Goal: Task Accomplishment & Management: Complete application form

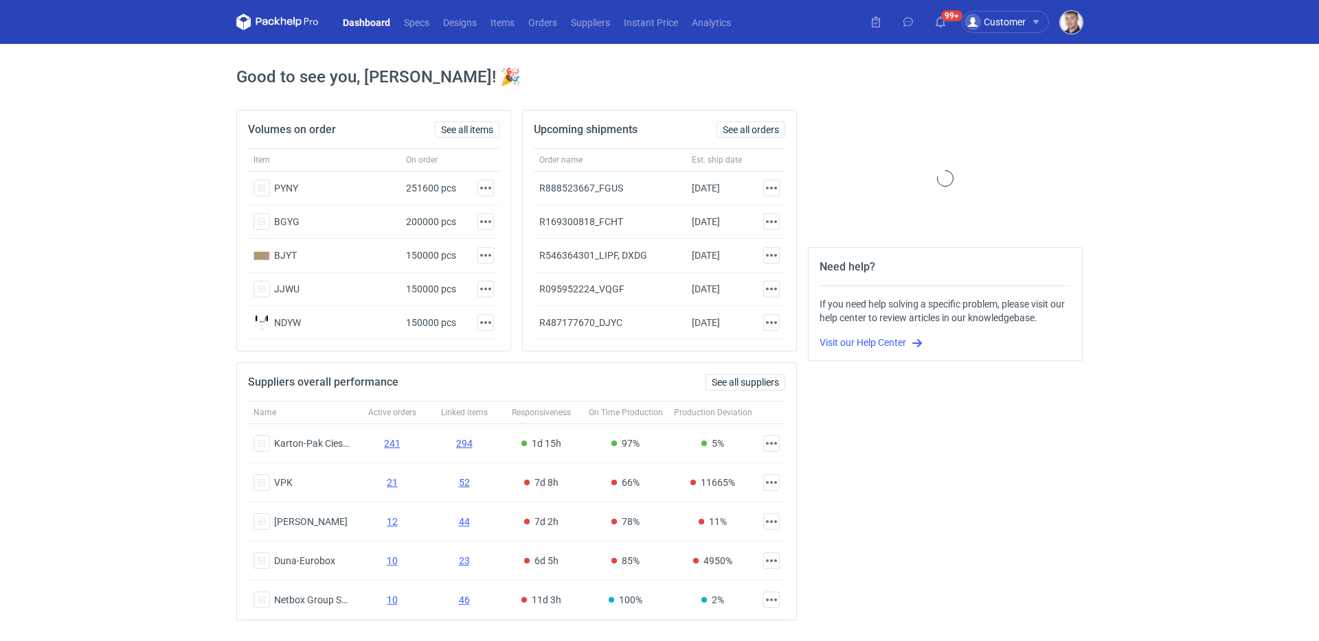
click at [1064, 29] on img "button" at bounding box center [1071, 22] width 23 height 23
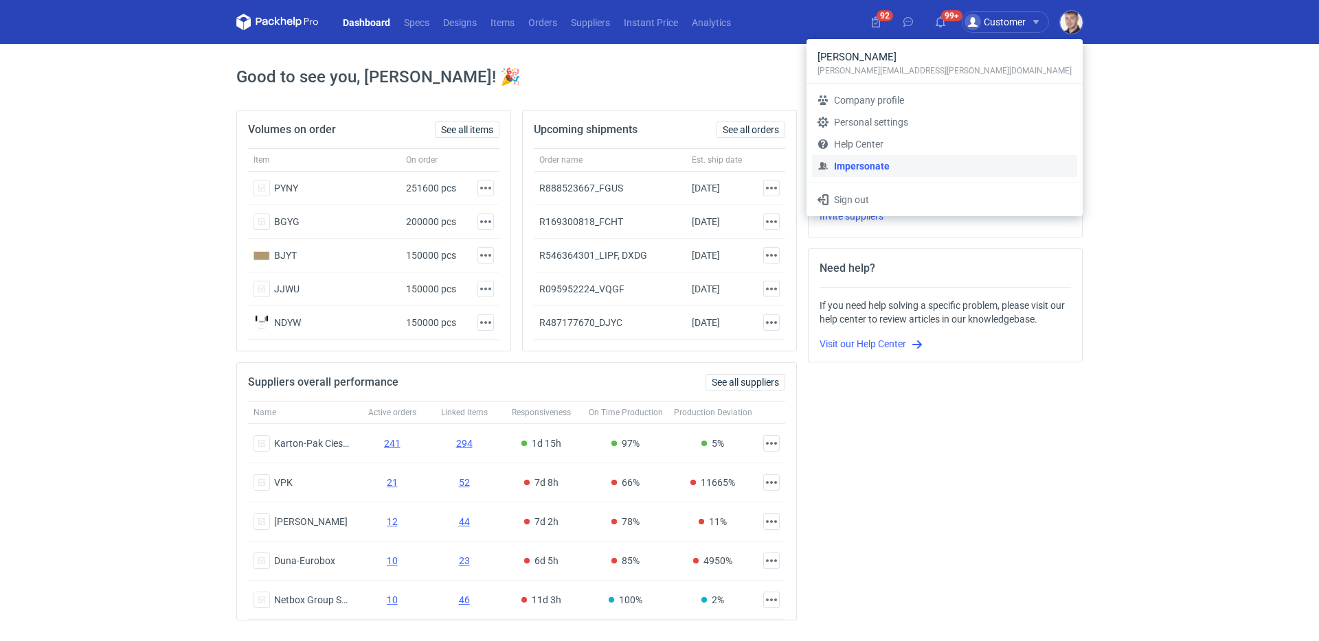
click at [973, 163] on link "Impersonate" at bounding box center [944, 166] width 265 height 22
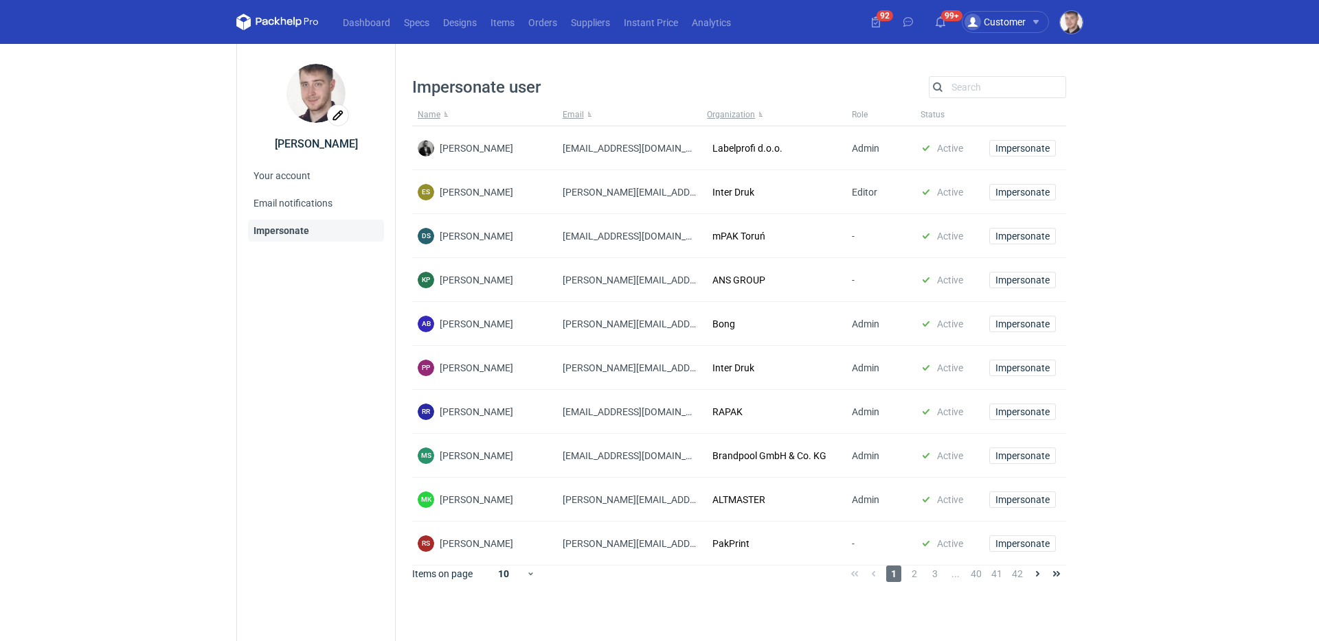
click at [994, 100] on div "Impersonate user Search Name Email Organization Role Status Dragan Čivčić draga…" at bounding box center [739, 343] width 654 height 535
click at [994, 89] on input "Search" at bounding box center [997, 87] width 136 height 16
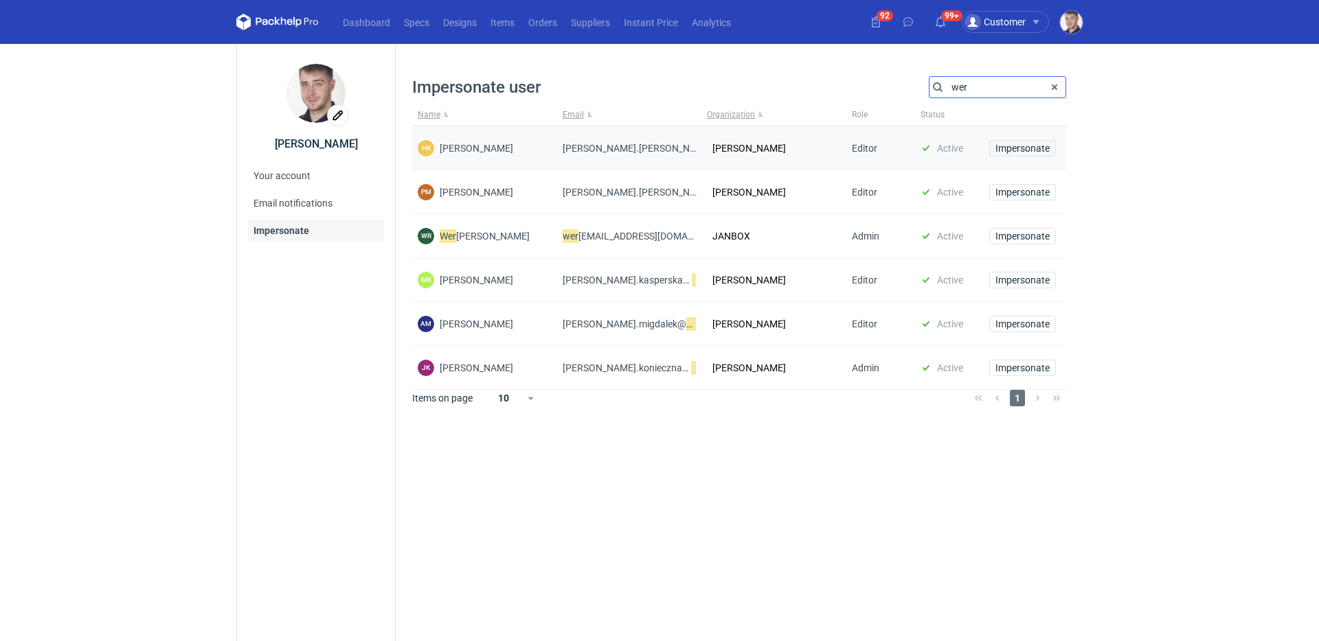
type input "wer"
click at [1019, 149] on span "Impersonate" at bounding box center [1022, 149] width 54 height 10
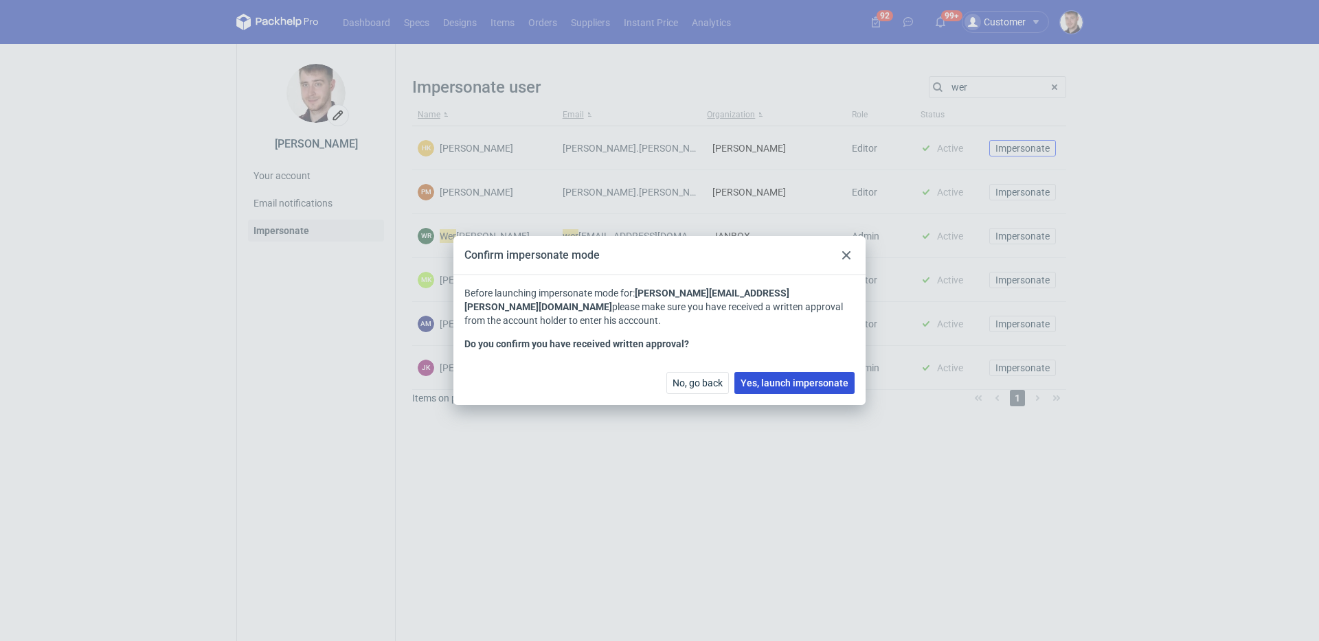
click at [808, 385] on span "Yes, launch impersonate" at bounding box center [794, 383] width 108 height 10
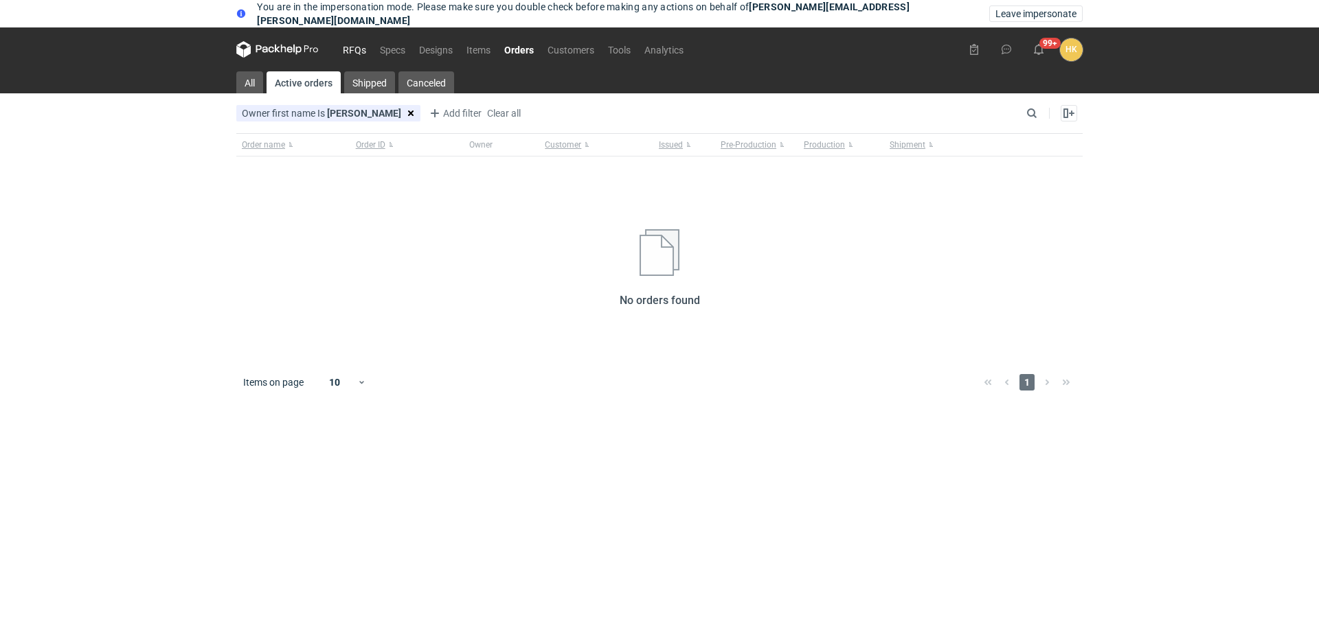
click at [352, 50] on link "RFQs" at bounding box center [354, 49] width 37 height 16
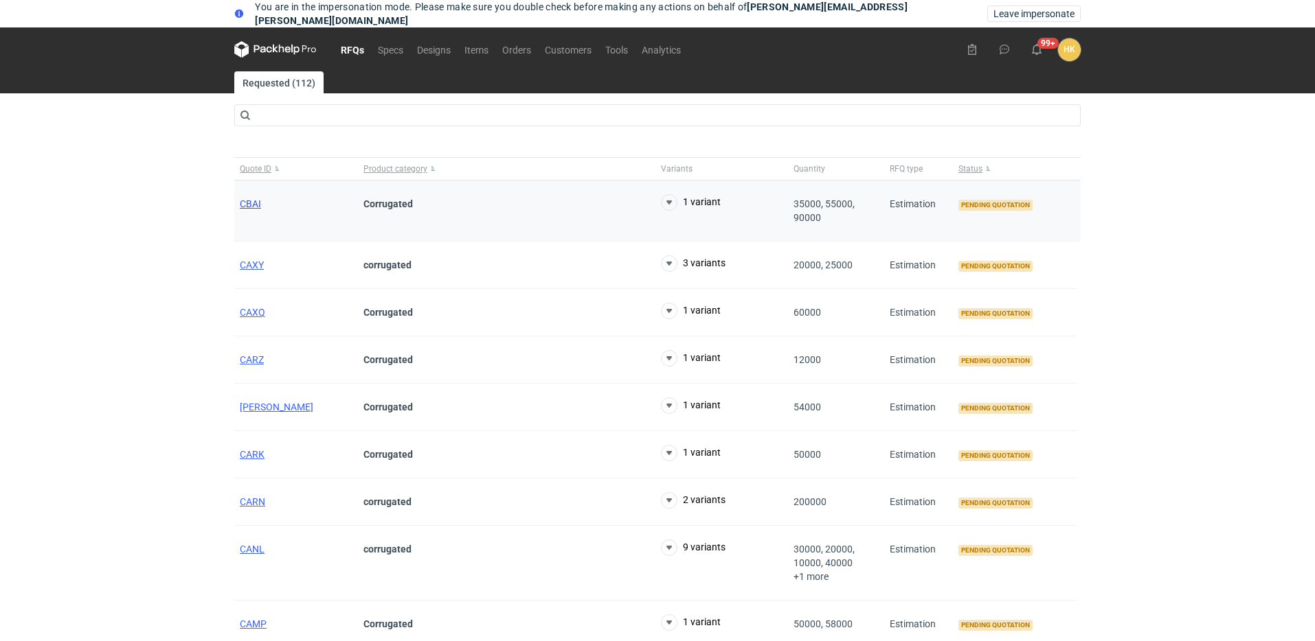
click at [255, 207] on span "CBAI" at bounding box center [250, 203] width 21 height 11
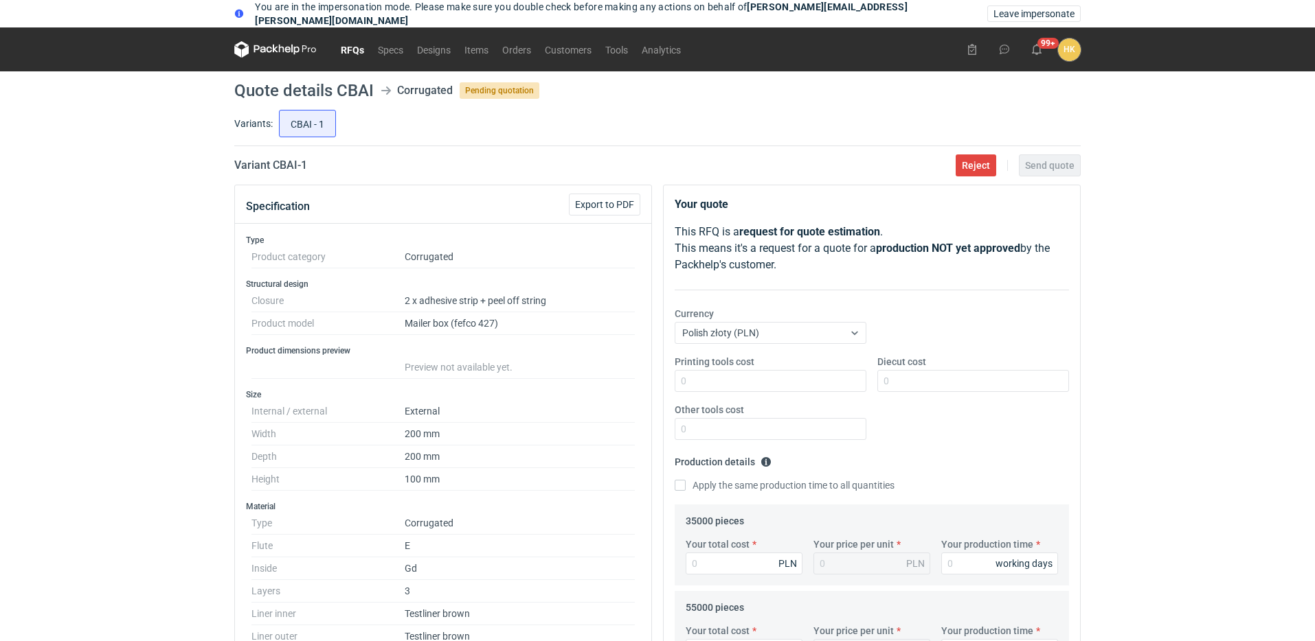
scroll to position [266, 0]
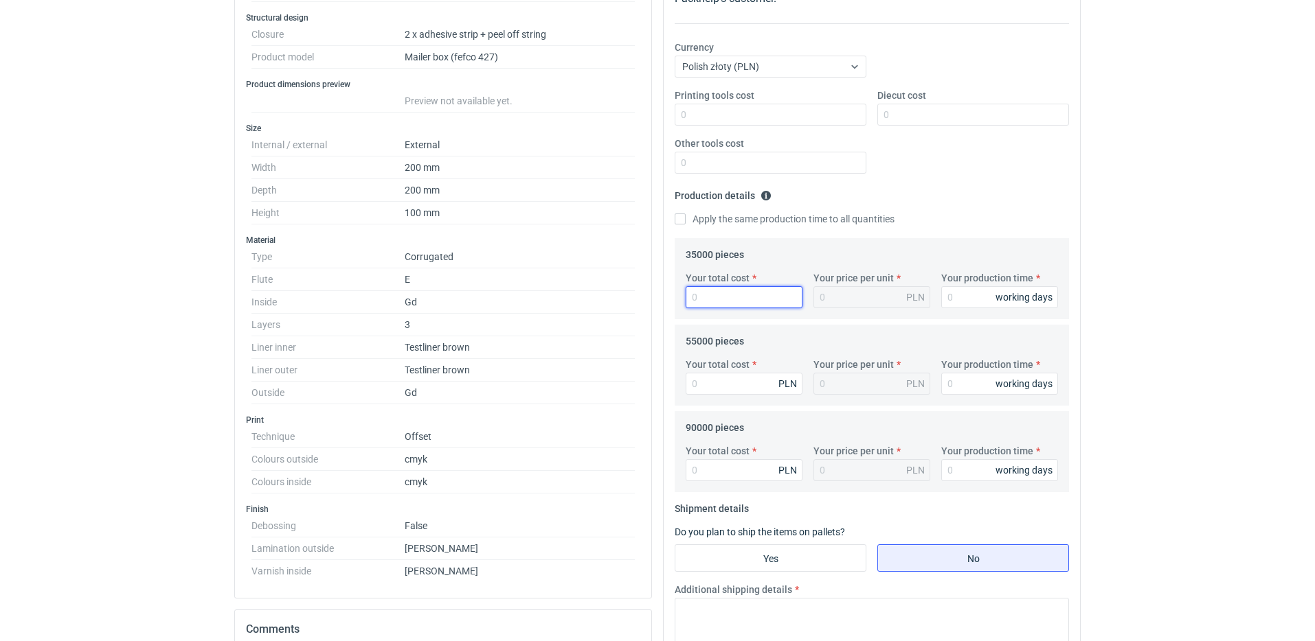
click at [731, 294] on input "Your total cost" at bounding box center [743, 297] width 117 height 22
type input "76510"
type input "2.19"
type input "76510"
click at [716, 380] on input "Your total cost" at bounding box center [743, 384] width 117 height 22
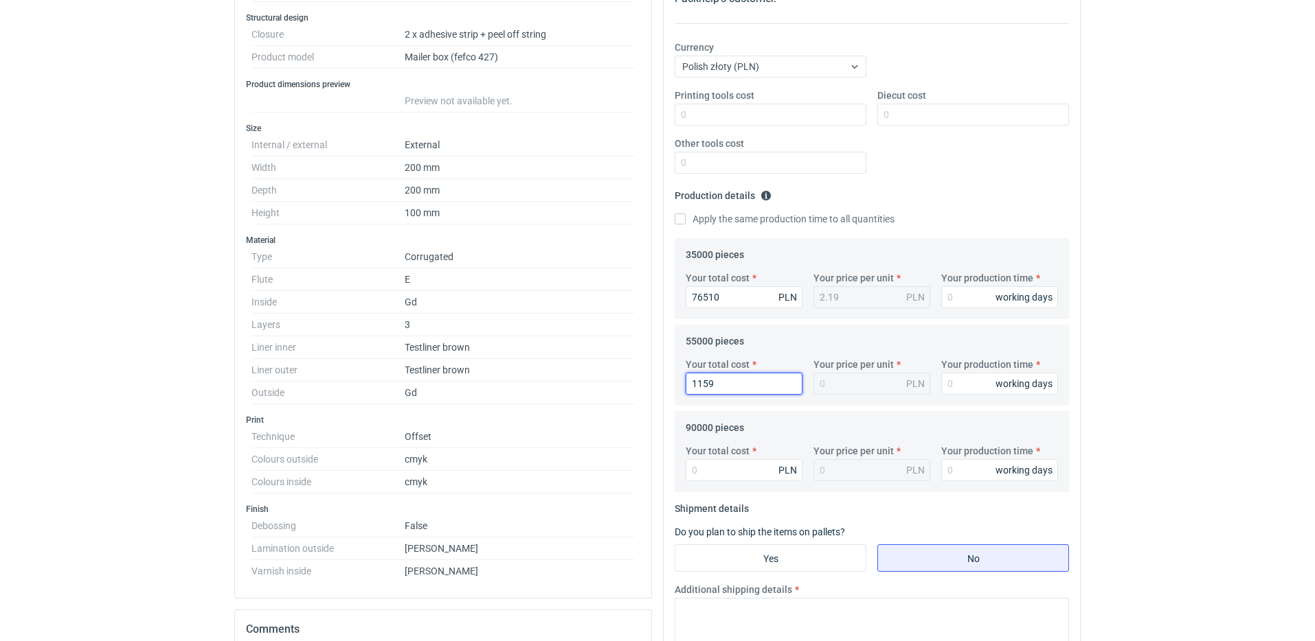
type input "11594"
type input "0.02"
type input "115940"
type input "2.11"
type input "115940"
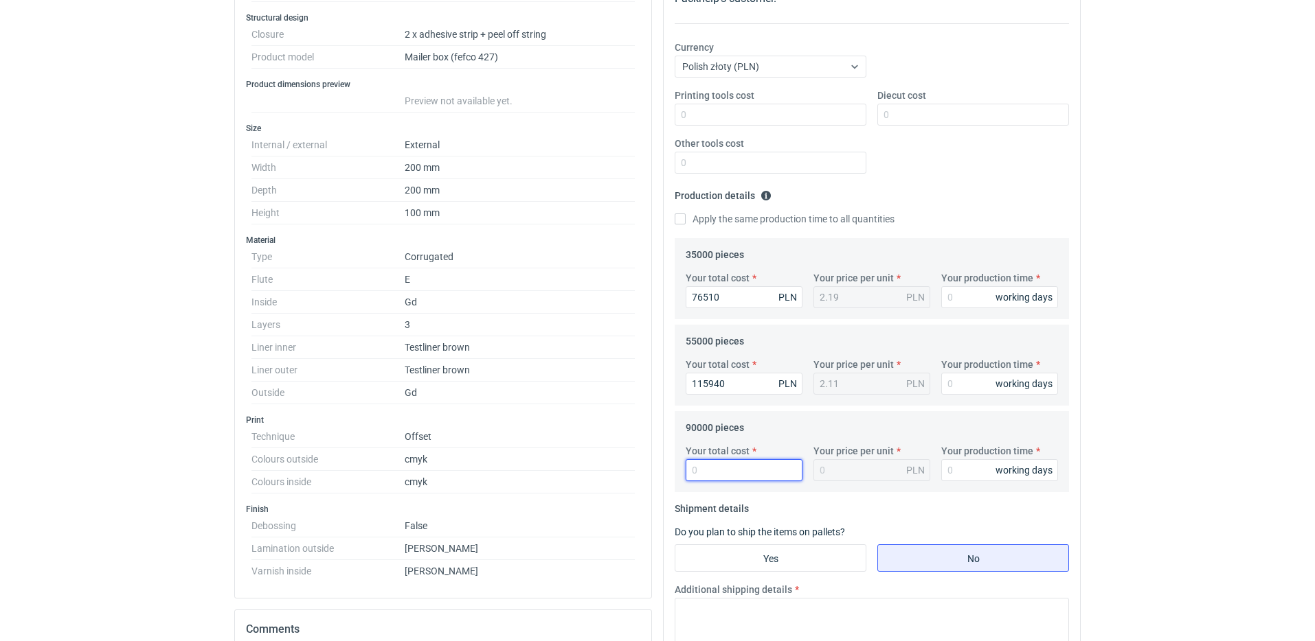
click at [739, 470] on input "Your total cost" at bounding box center [743, 470] width 117 height 22
type input "1839"
type input "0.02"
type input "183960"
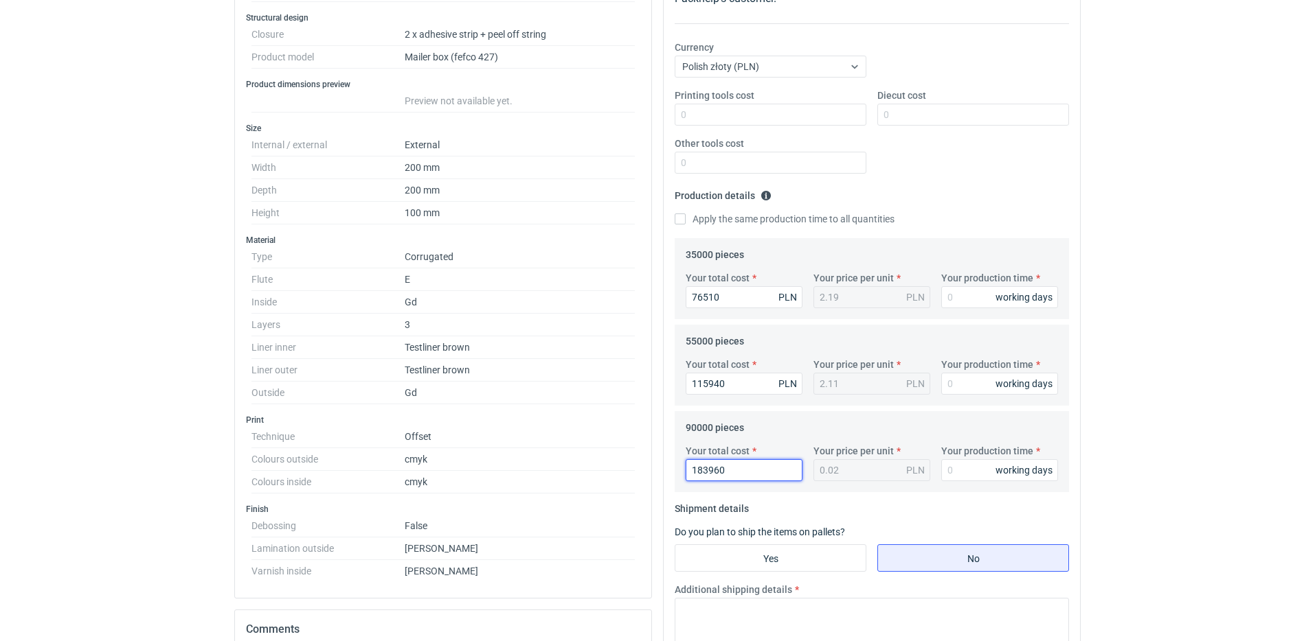
type input "2.04"
type input "183960"
click at [824, 417] on fieldset "90000 pieces Your total cost 183960 PLN Your price per unit 2.04 PLN Your produ…" at bounding box center [871, 455] width 372 height 76
click at [951, 295] on input "Your production time" at bounding box center [999, 297] width 117 height 22
type input "15"
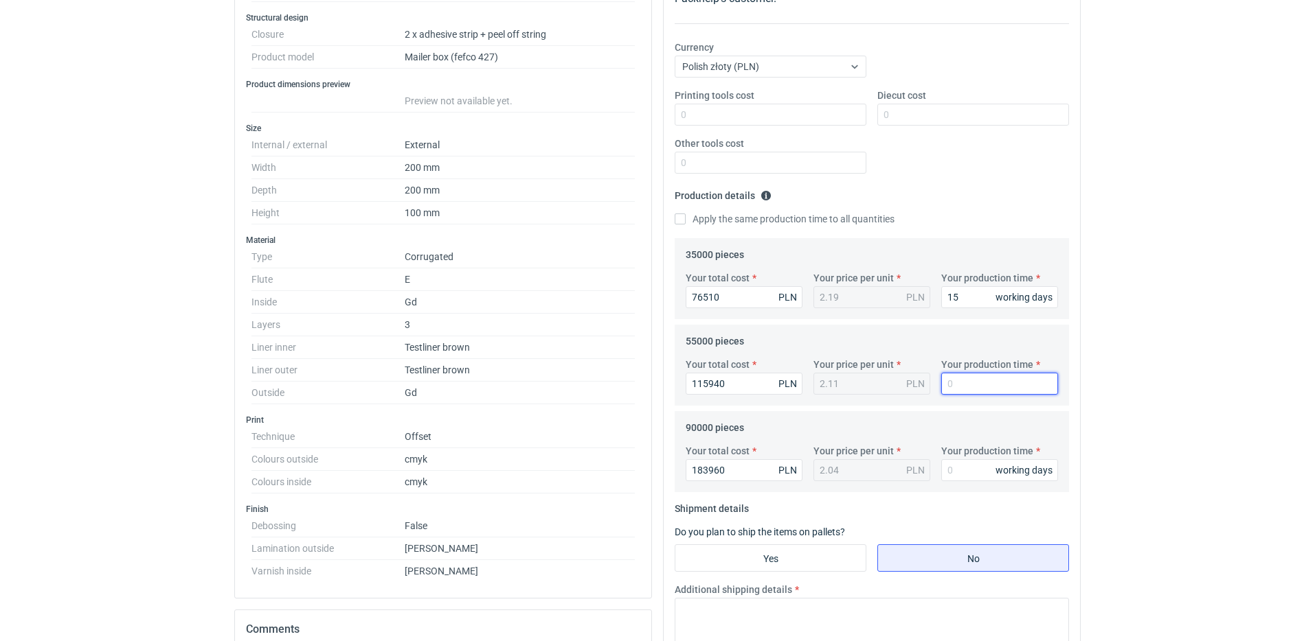
click at [972, 373] on input "Your production time" at bounding box center [999, 384] width 117 height 22
type input "15"
click at [981, 459] on input "Your production time" at bounding box center [999, 470] width 117 height 22
type input "15"
click at [914, 423] on fieldset "90000 pieces Your total cost 183960 PLN Your price per unit 2.04 PLN Your produ…" at bounding box center [871, 455] width 372 height 76
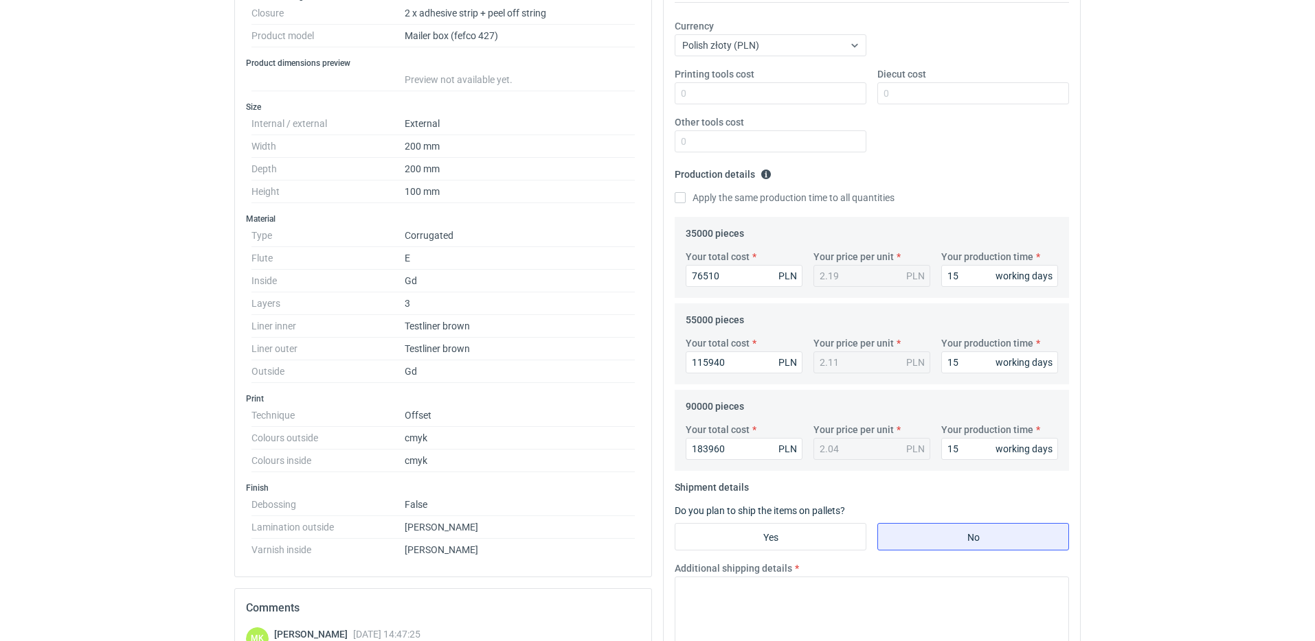
scroll to position [367, 0]
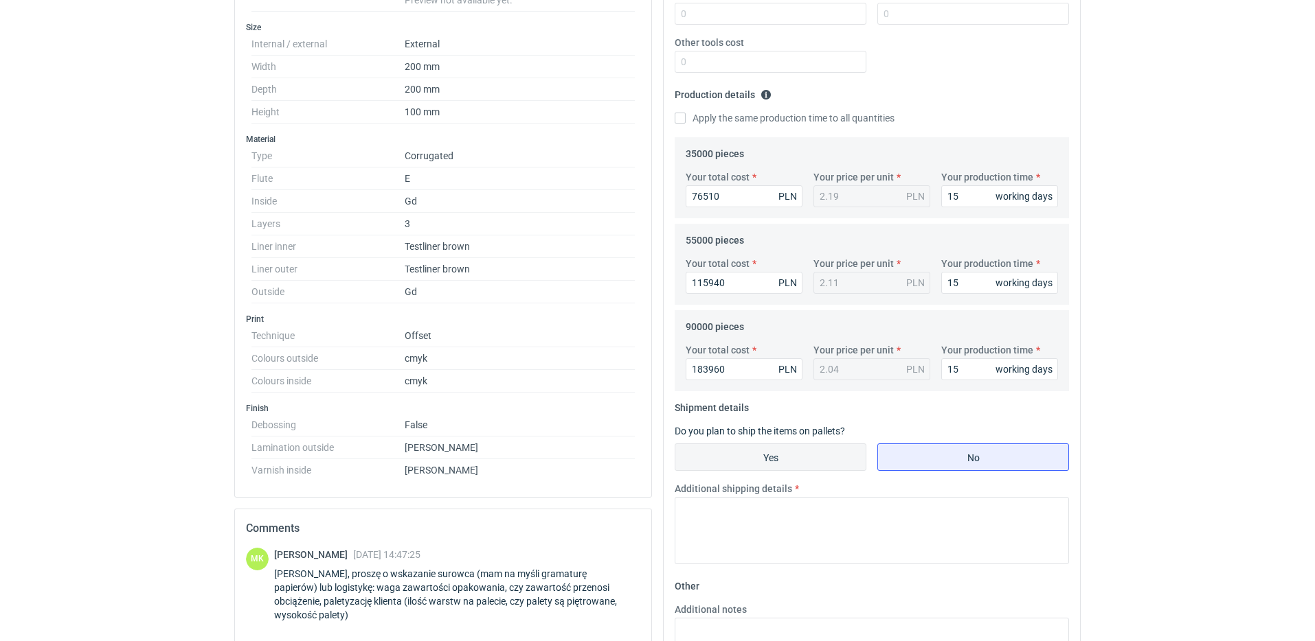
click at [778, 451] on input "Yes" at bounding box center [770, 457] width 190 height 26
radio input "true"
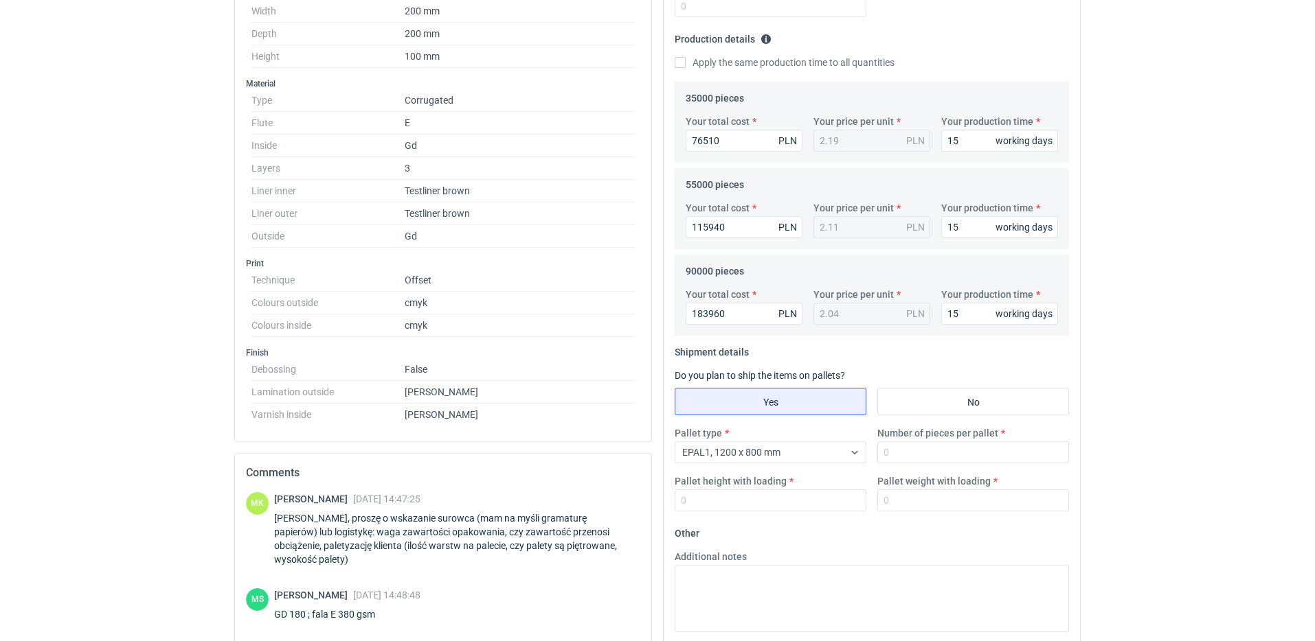
scroll to position [431, 0]
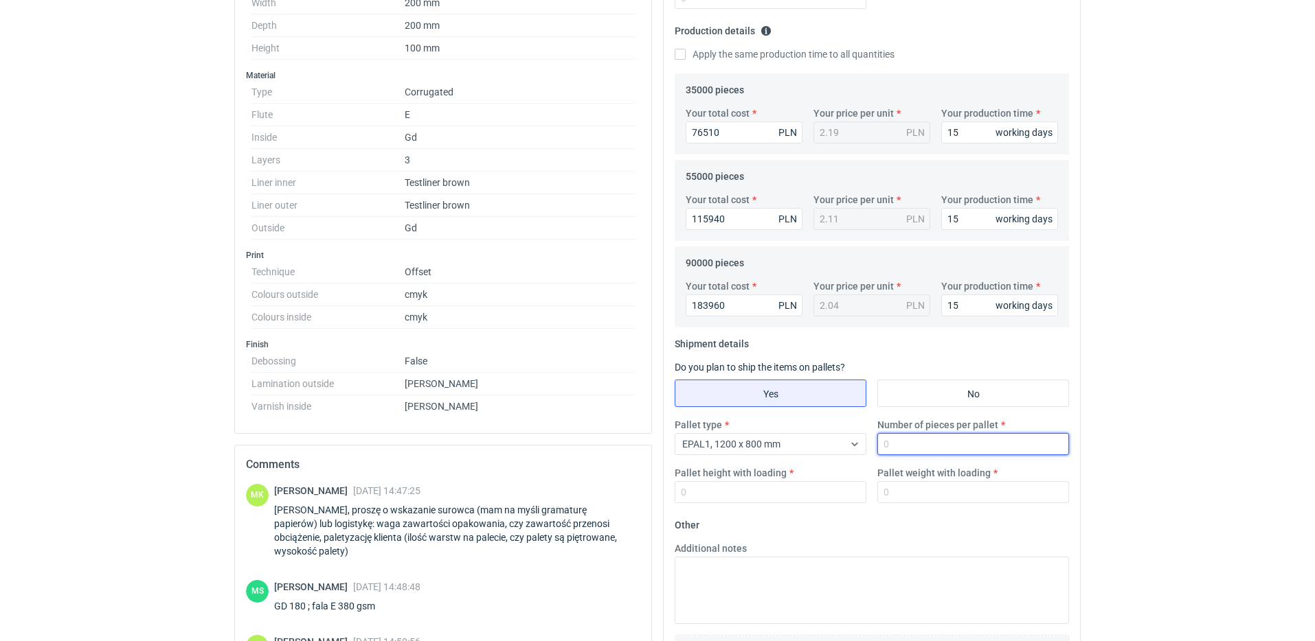
click at [918, 445] on input "Number of pieces per pallet" at bounding box center [973, 444] width 192 height 22
type input "2000"
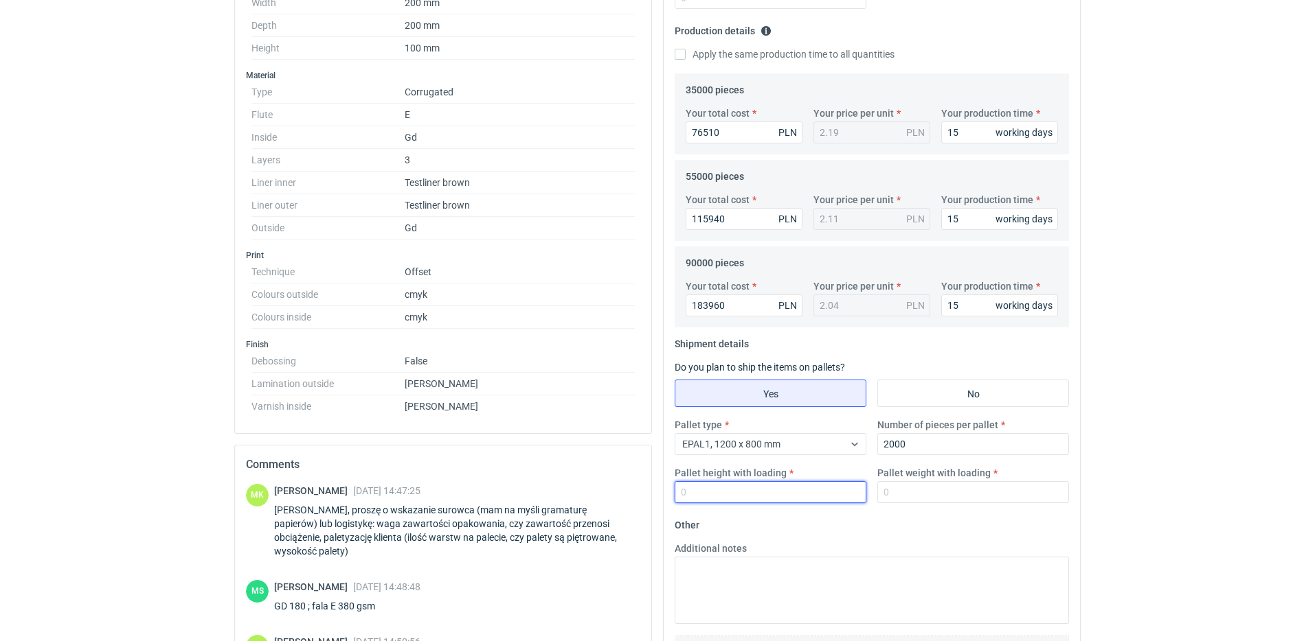
click at [797, 488] on input "Pallet height with loading" at bounding box center [770, 492] width 192 height 22
type input "1800"
click at [926, 490] on input "Pallet weight with loading" at bounding box center [973, 492] width 192 height 22
type input "540"
click at [902, 518] on fieldset "Other Additional notes Browse files or drop to attach" at bounding box center [871, 615] width 394 height 203
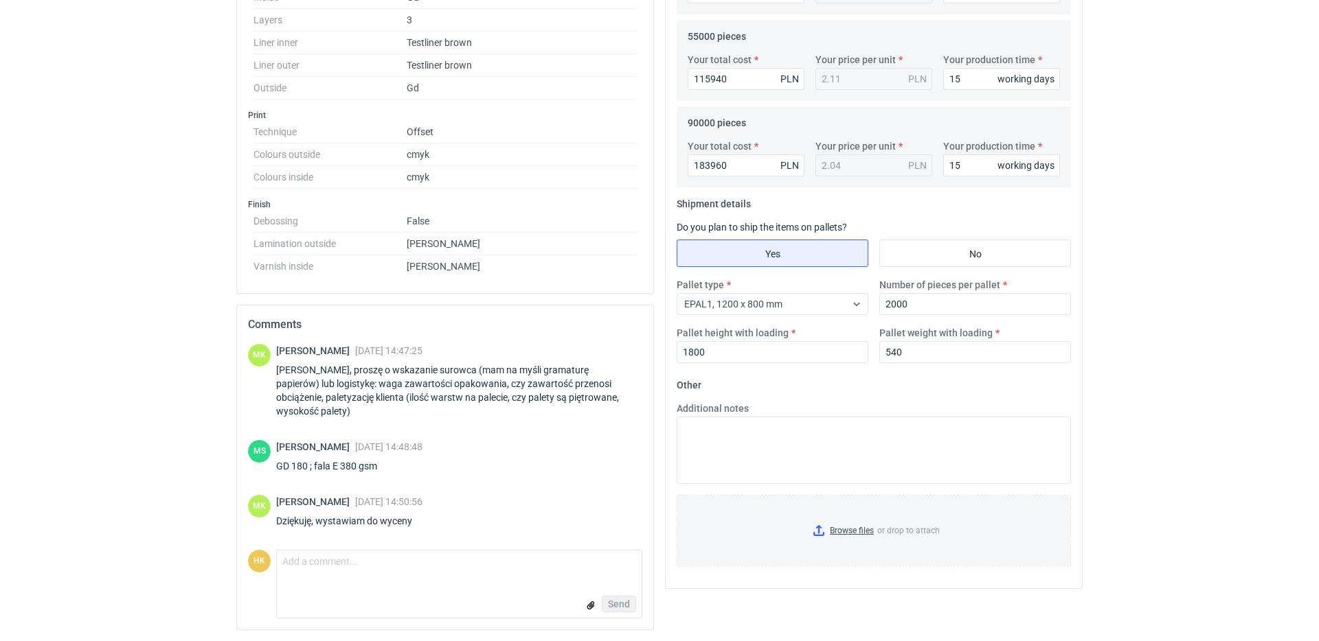
scroll to position [0, 0]
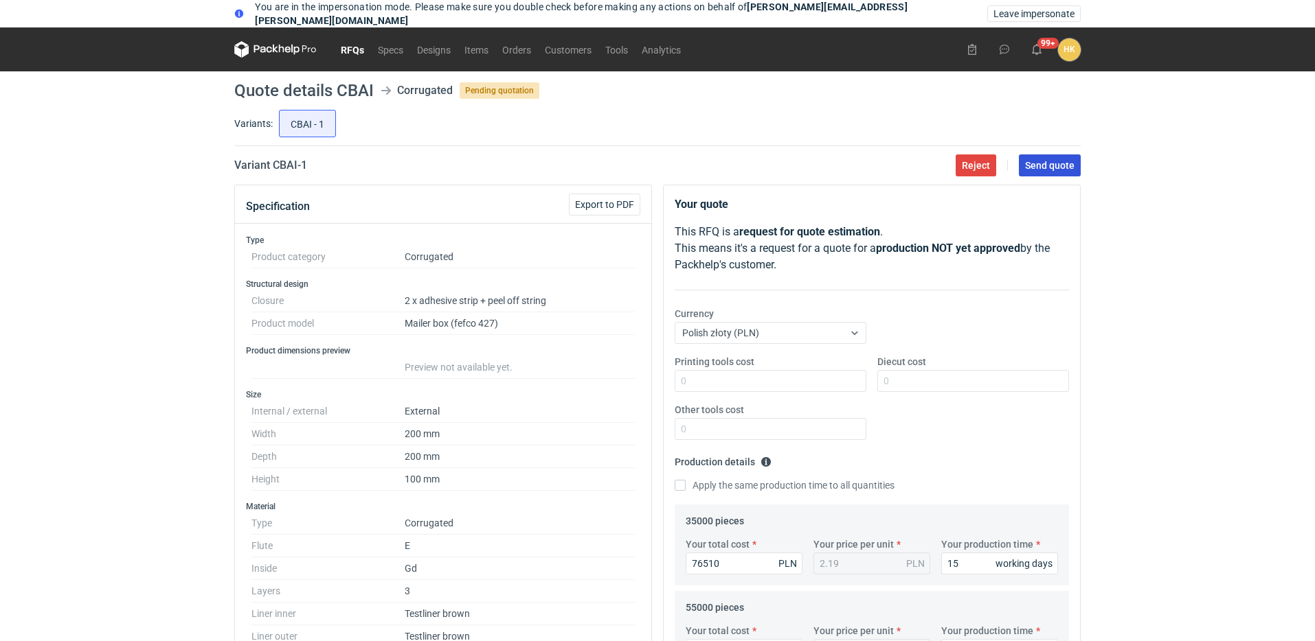
click at [1045, 161] on span "Send quote" at bounding box center [1049, 166] width 49 height 10
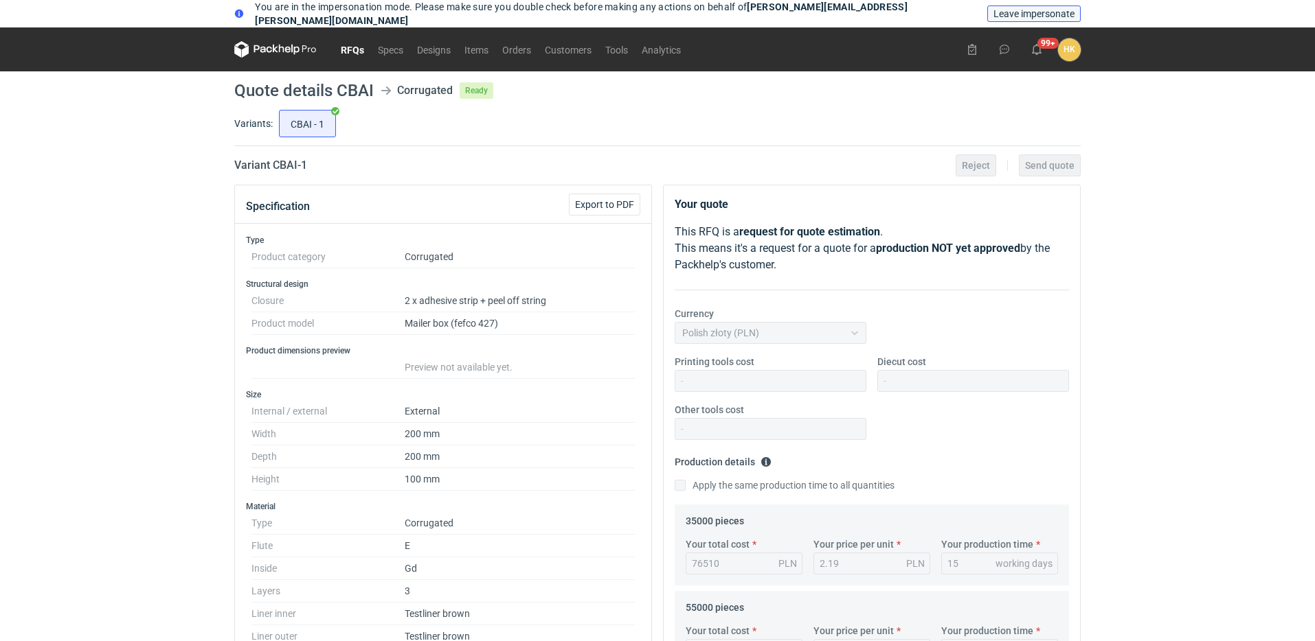
click at [1014, 16] on span "Leave impersonate" at bounding box center [1033, 14] width 81 height 10
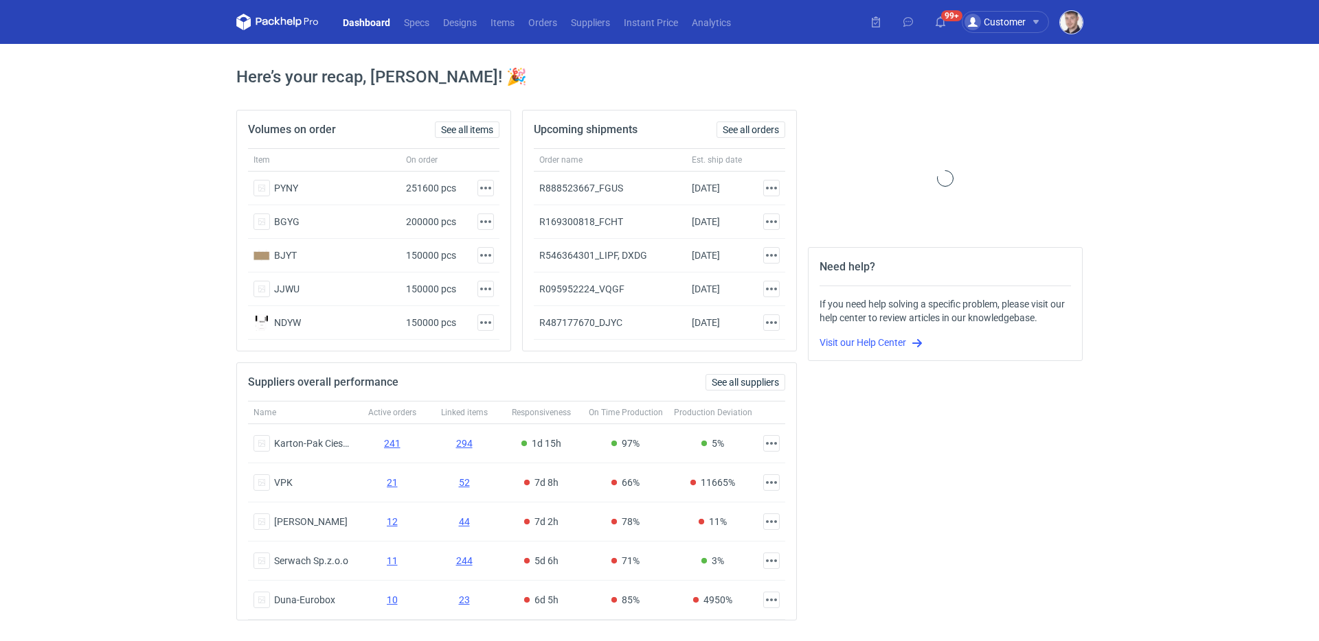
click at [1069, 28] on img "button" at bounding box center [1071, 22] width 23 height 23
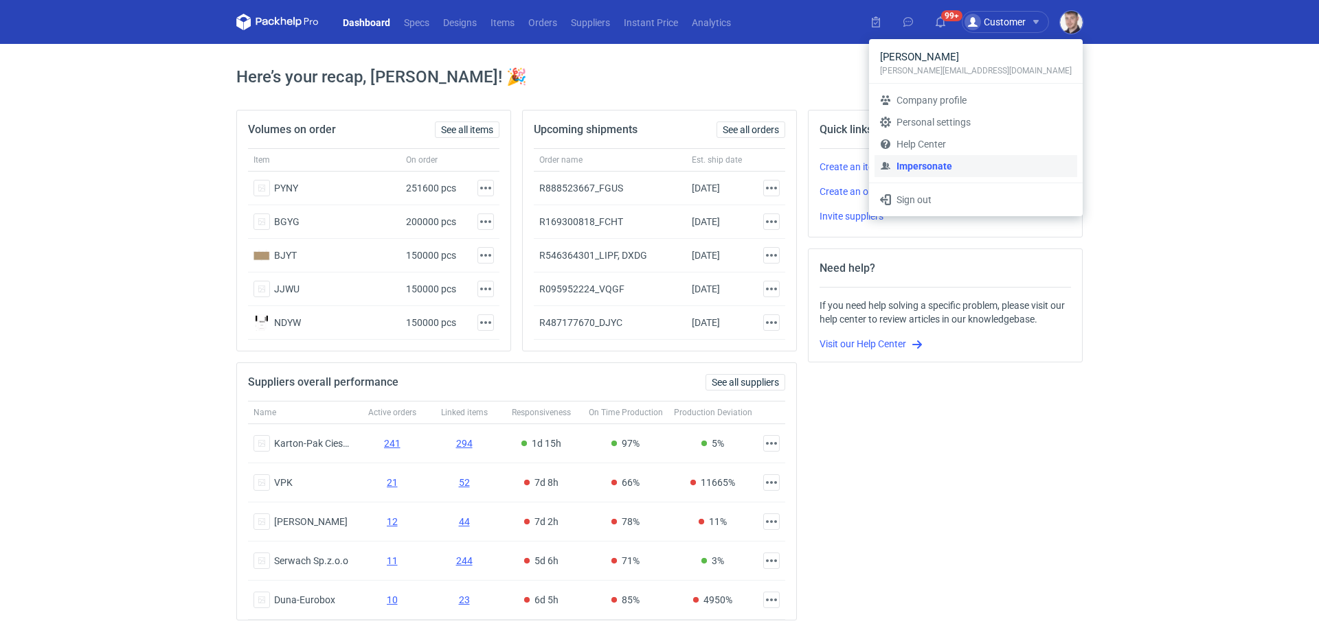
click at [964, 158] on link "Impersonate" at bounding box center [975, 166] width 203 height 22
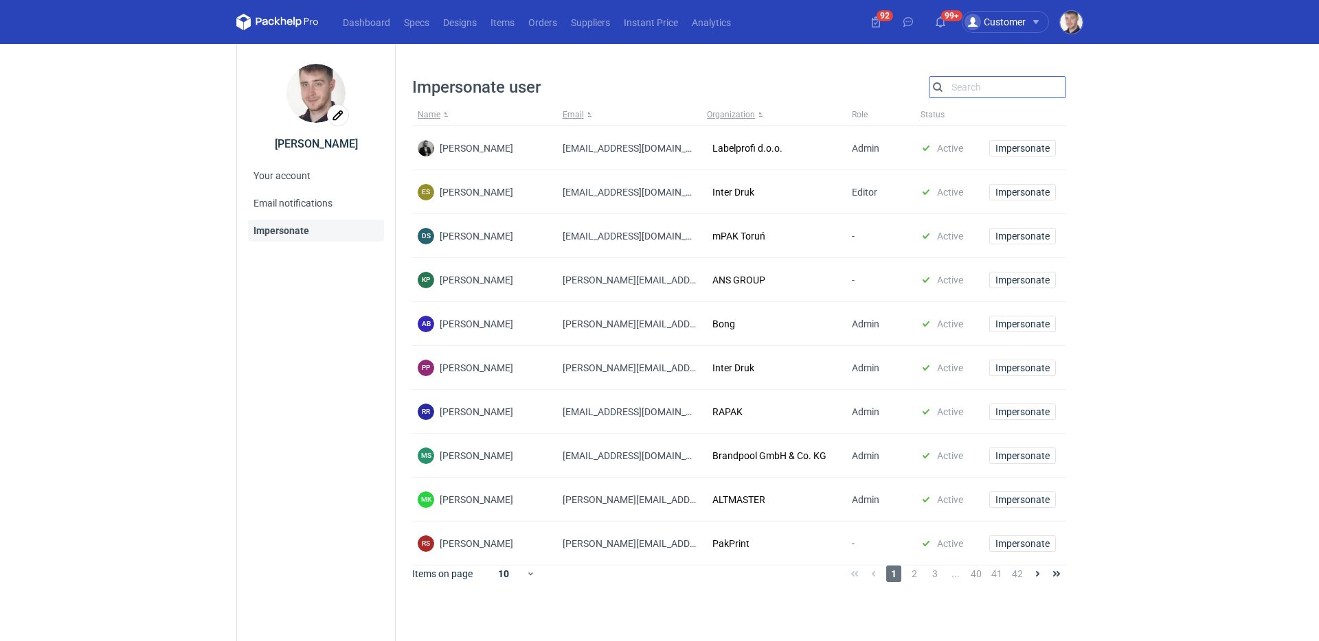
click at [973, 84] on input "Search" at bounding box center [997, 87] width 136 height 16
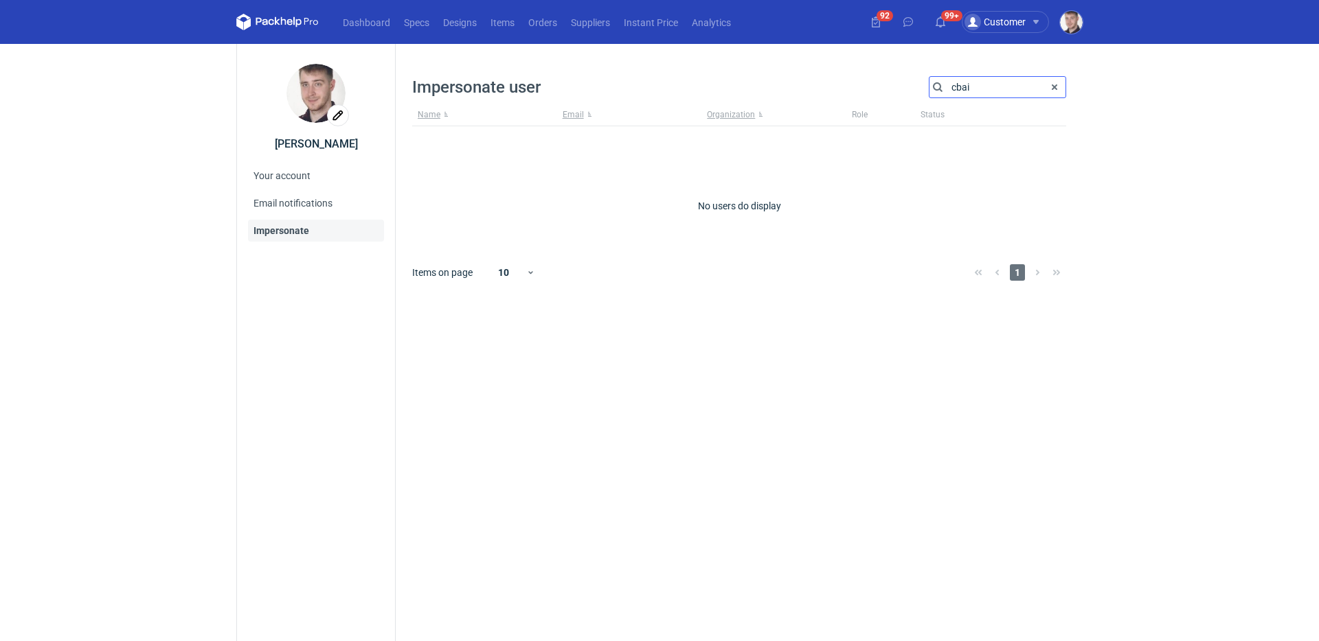
type input "cbai"
click at [1095, 24] on header "Dashboard Specs Designs Items Orders Suppliers Instant Price Analytics 92 99+ C…" at bounding box center [659, 22] width 1319 height 44
click at [1076, 23] on img "button" at bounding box center [1071, 22] width 23 height 23
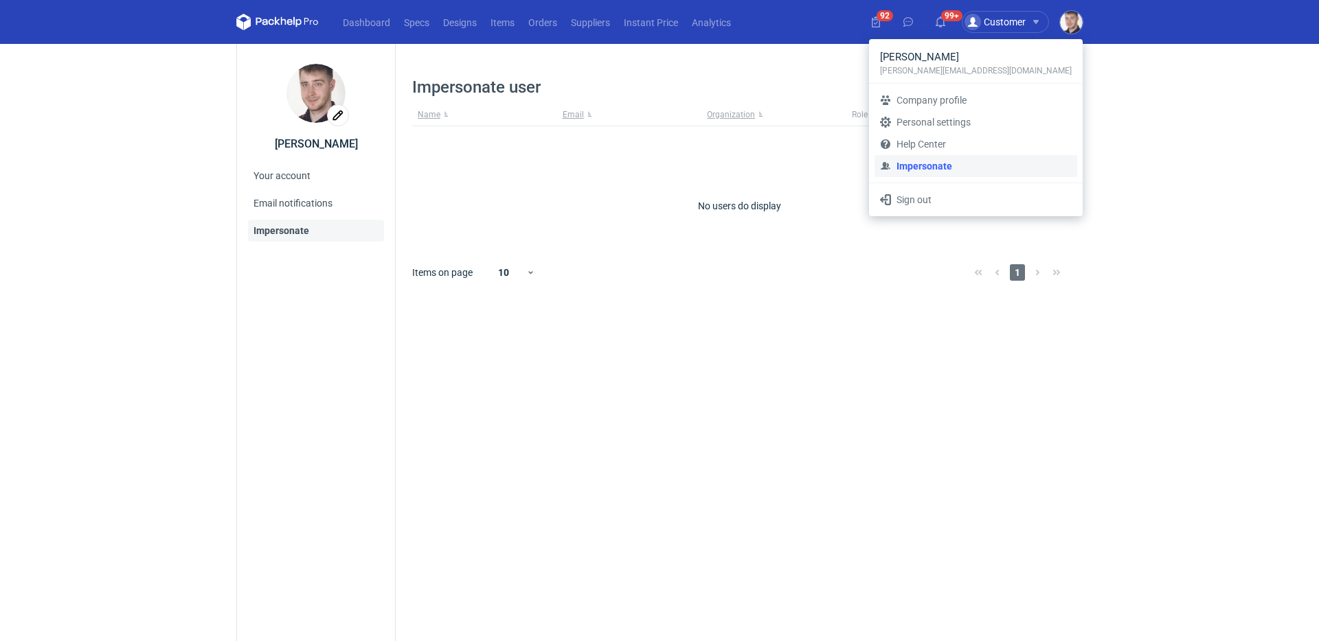
click at [971, 160] on link "Impersonate" at bounding box center [975, 166] width 203 height 22
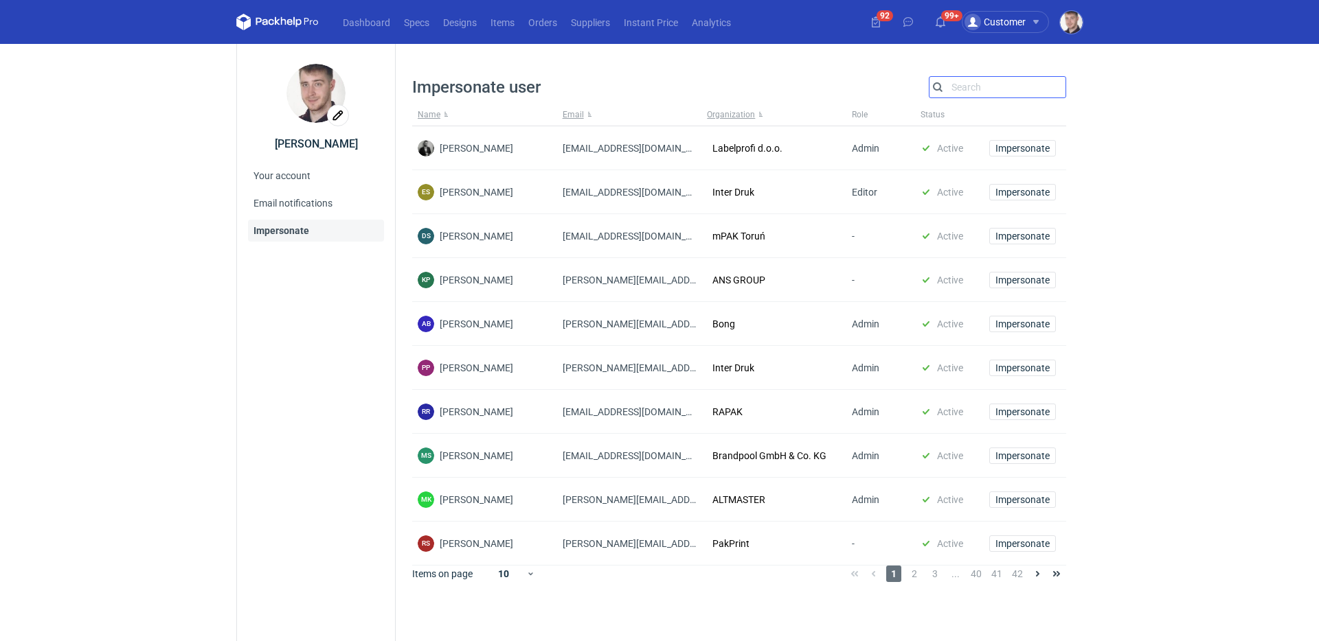
click at [981, 87] on input "Search" at bounding box center [997, 87] width 136 height 16
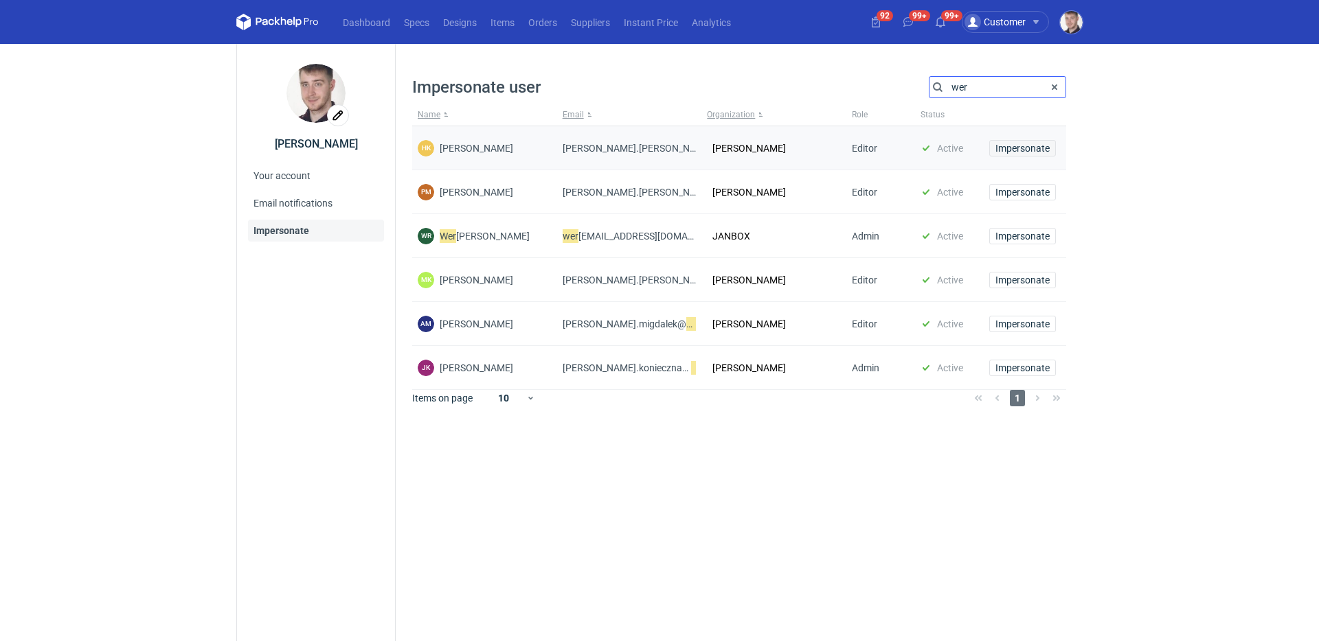
type input "wer"
click at [1005, 149] on span "Impersonate" at bounding box center [1022, 149] width 54 height 10
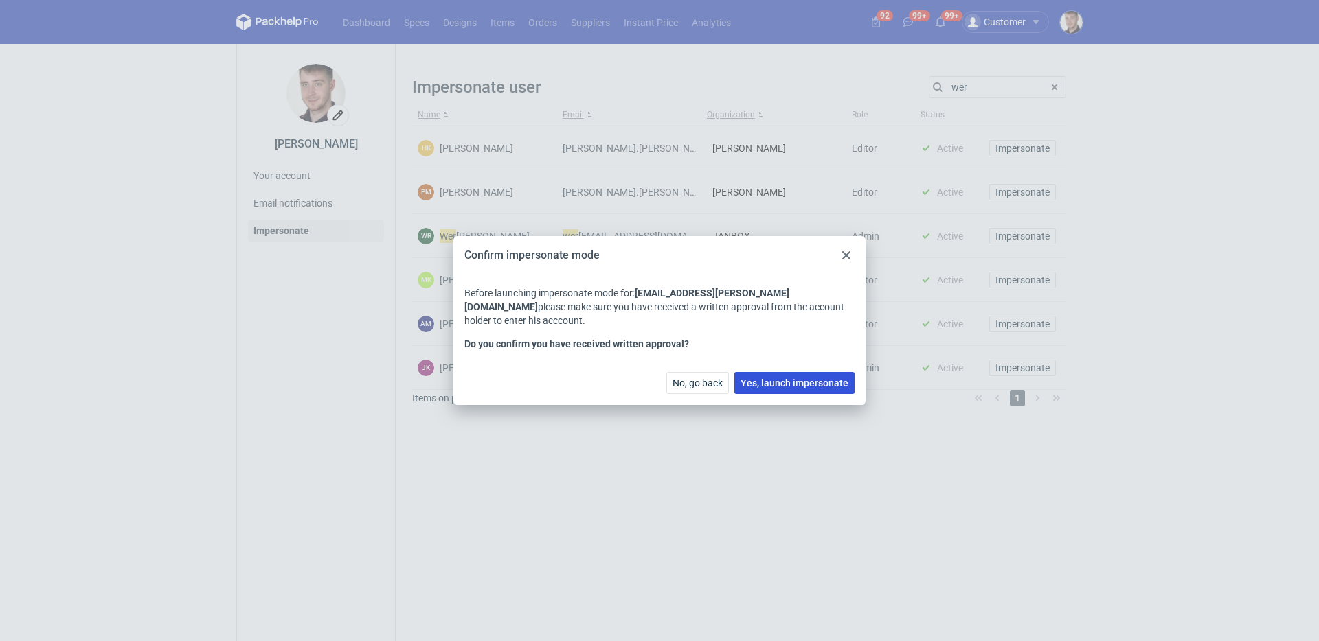
click at [759, 387] on span "Yes, launch impersonate" at bounding box center [794, 383] width 108 height 10
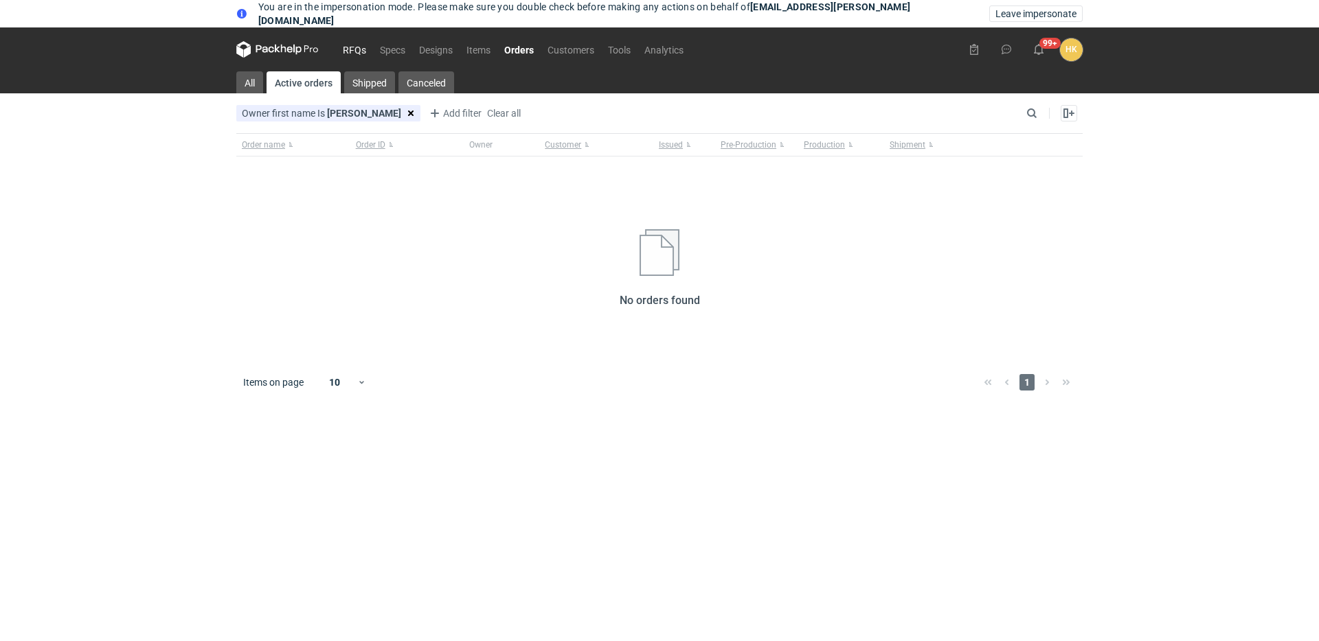
click at [359, 45] on link "RFQs" at bounding box center [354, 49] width 37 height 16
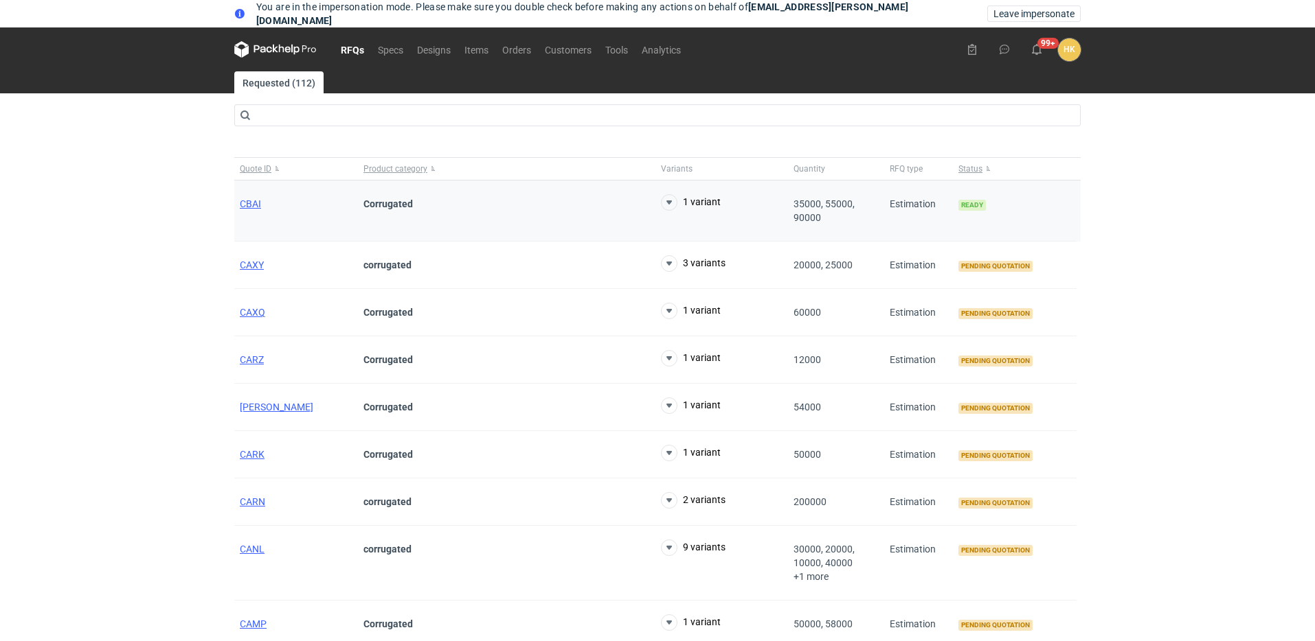
click at [249, 212] on div "CBAI" at bounding box center [296, 211] width 124 height 61
click at [249, 206] on span "CBAI" at bounding box center [250, 203] width 21 height 11
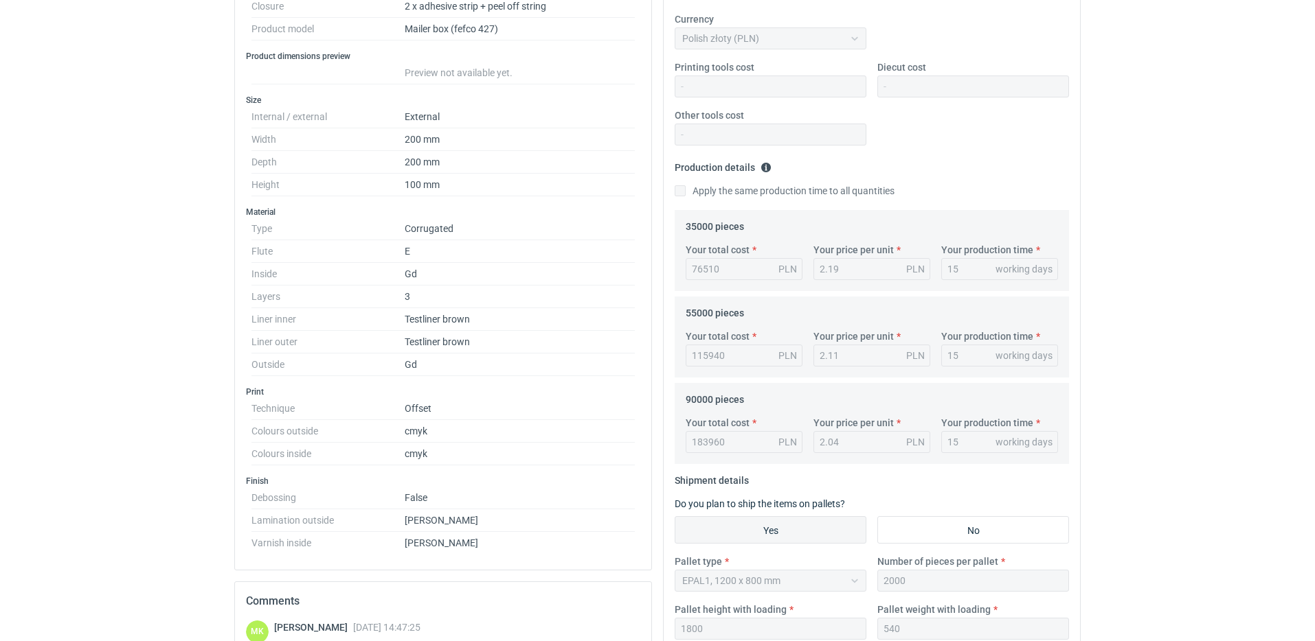
scroll to position [297, 0]
click at [722, 131] on div at bounding box center [770, 133] width 192 height 22
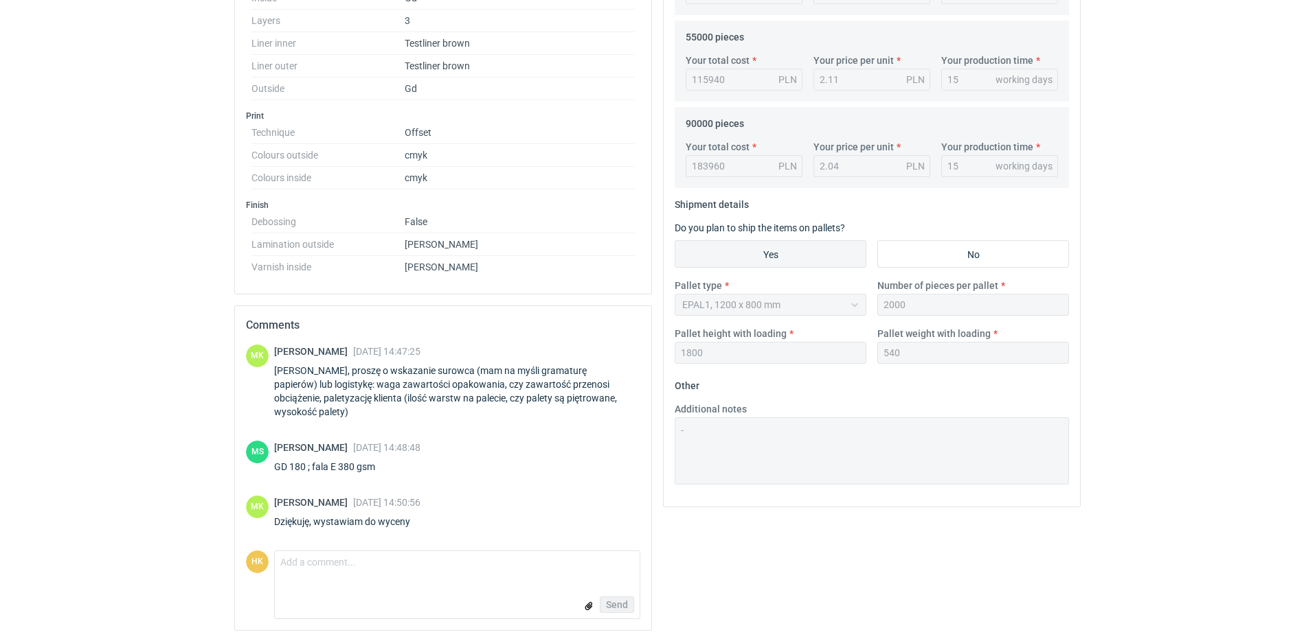
scroll to position [571, 0]
